Goal: Check status: Check status

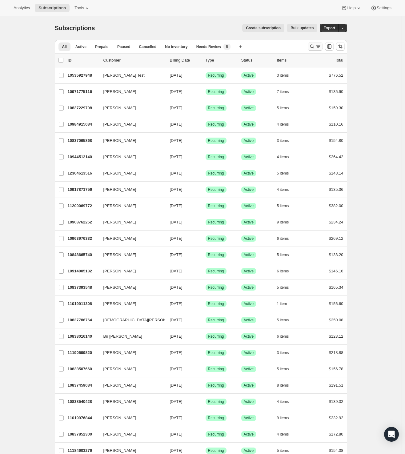
click at [315, 48] on icon "Search and filter results" at bounding box center [312, 46] width 6 height 6
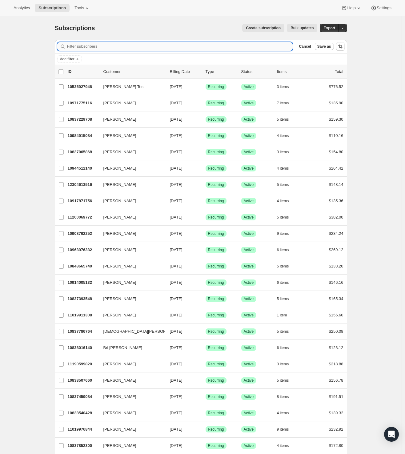
paste input "[EMAIL_ADDRESS][DOMAIN_NAME]"
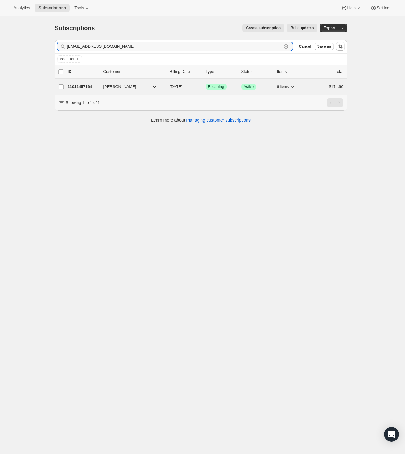
type input "[EMAIL_ADDRESS][DOMAIN_NAME]"
click at [85, 87] on p "11011457164" at bounding box center [83, 87] width 31 height 6
